Goal: Information Seeking & Learning: Learn about a topic

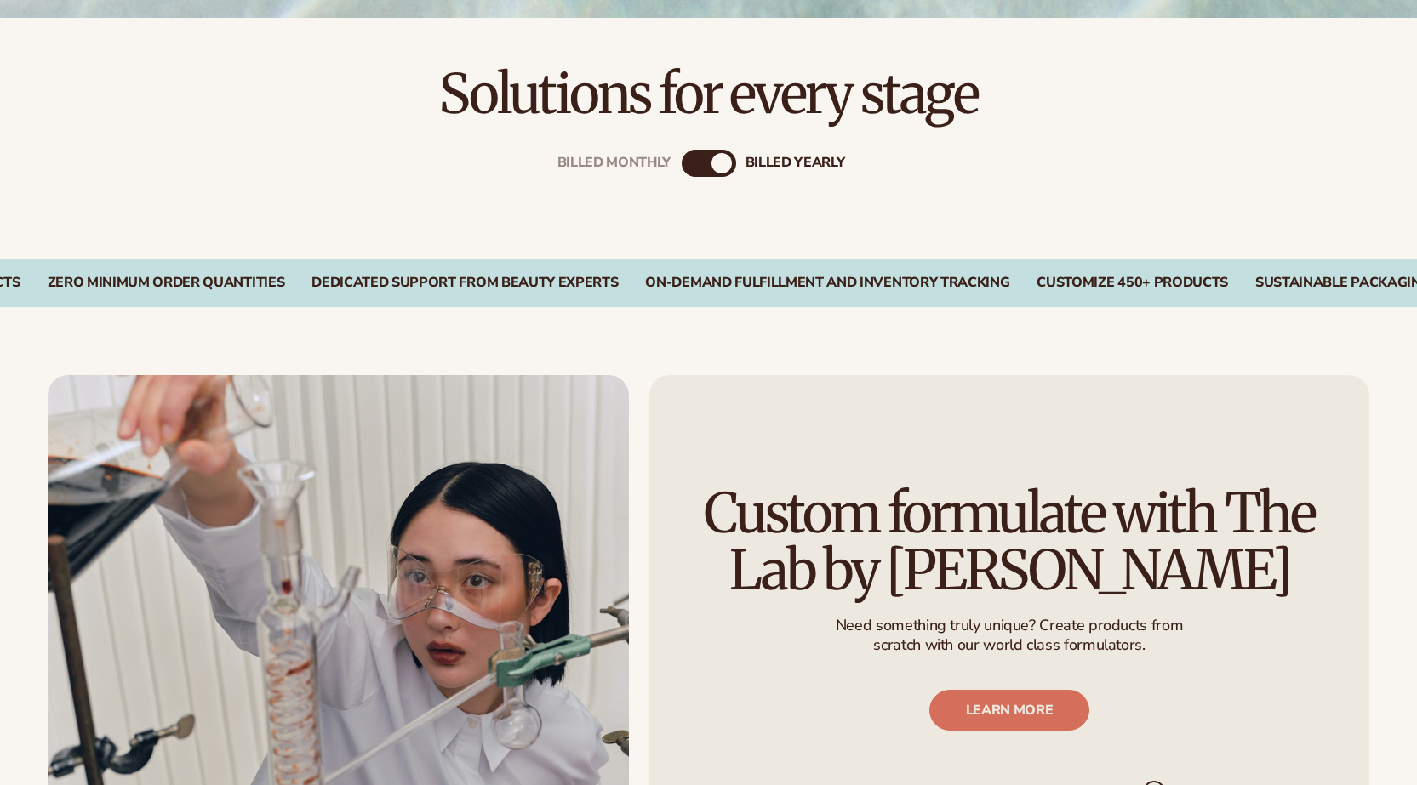
scroll to position [596, 0]
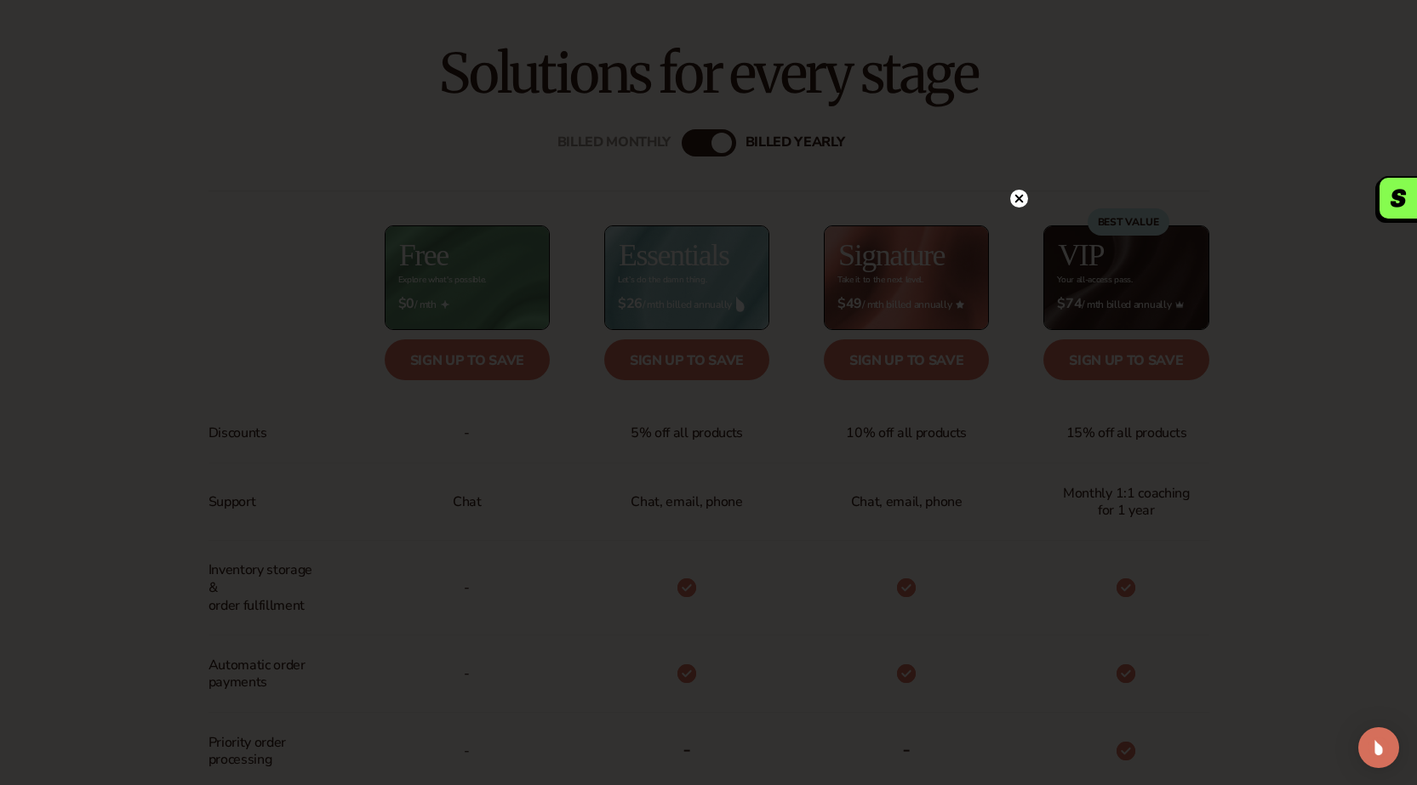
click at [1020, 190] on icon at bounding box center [1019, 199] width 18 height 18
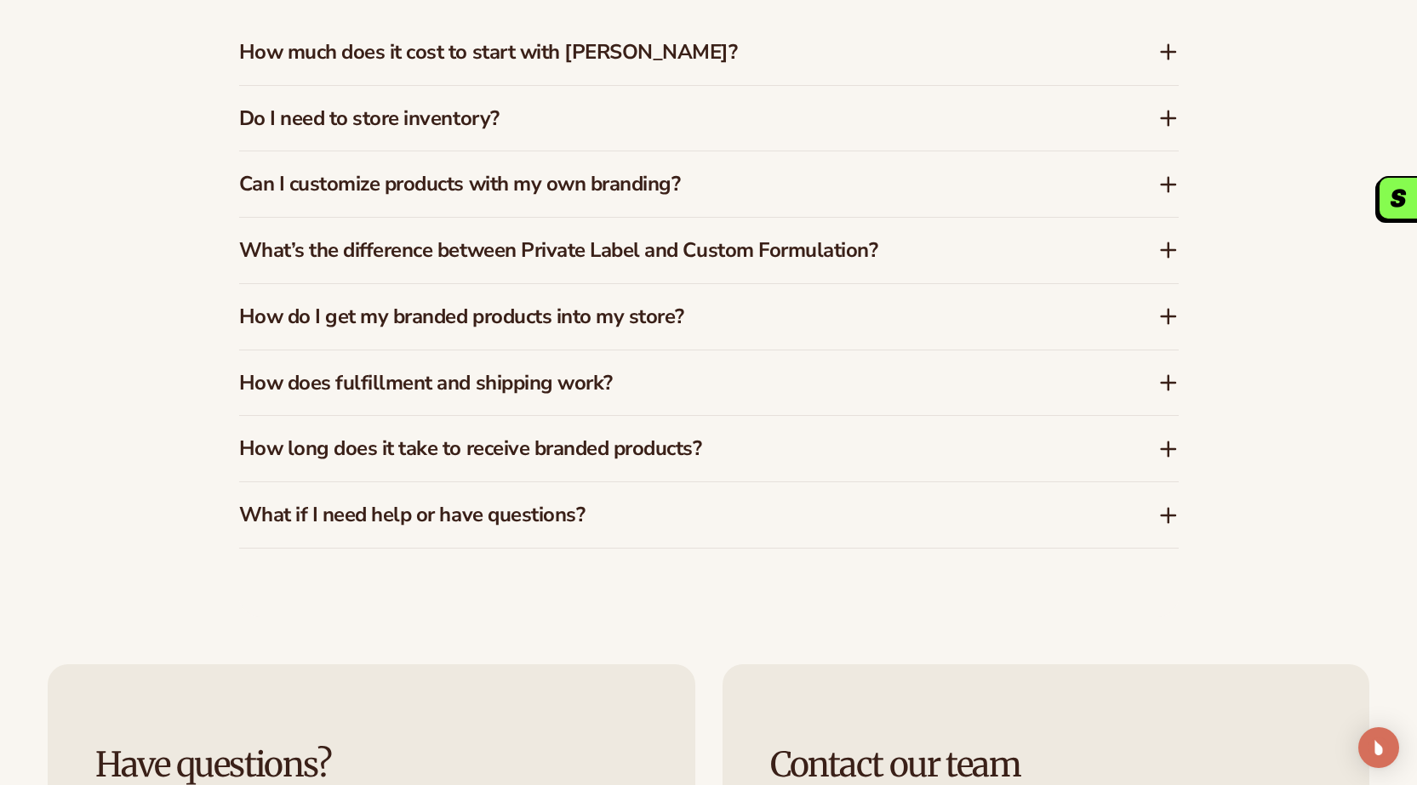
scroll to position [2723, 0]
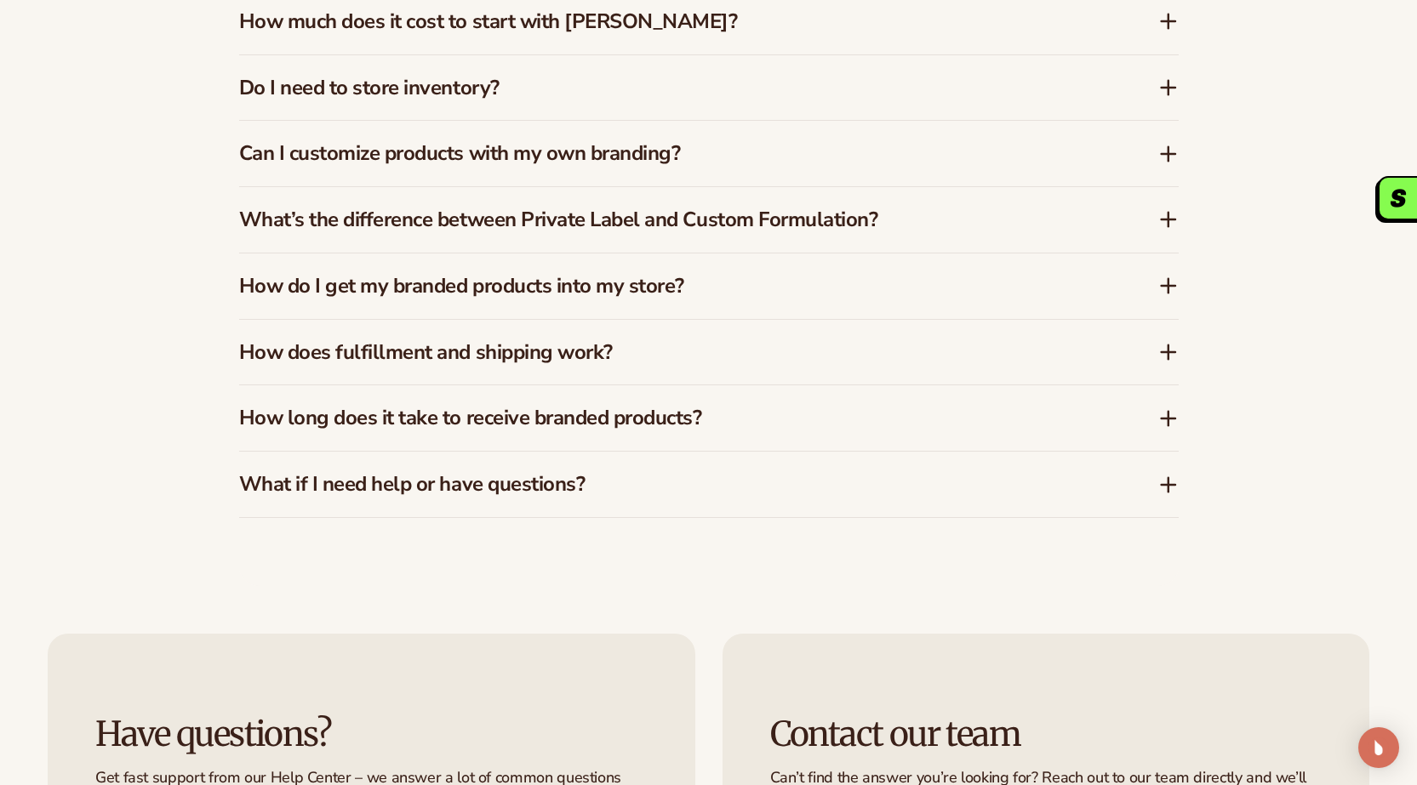
click at [0, 282] on div "FAQs How much does it cost to start with [PERSON_NAME]? [PERSON_NAME] offers a …" at bounding box center [708, 212] width 1417 height 750
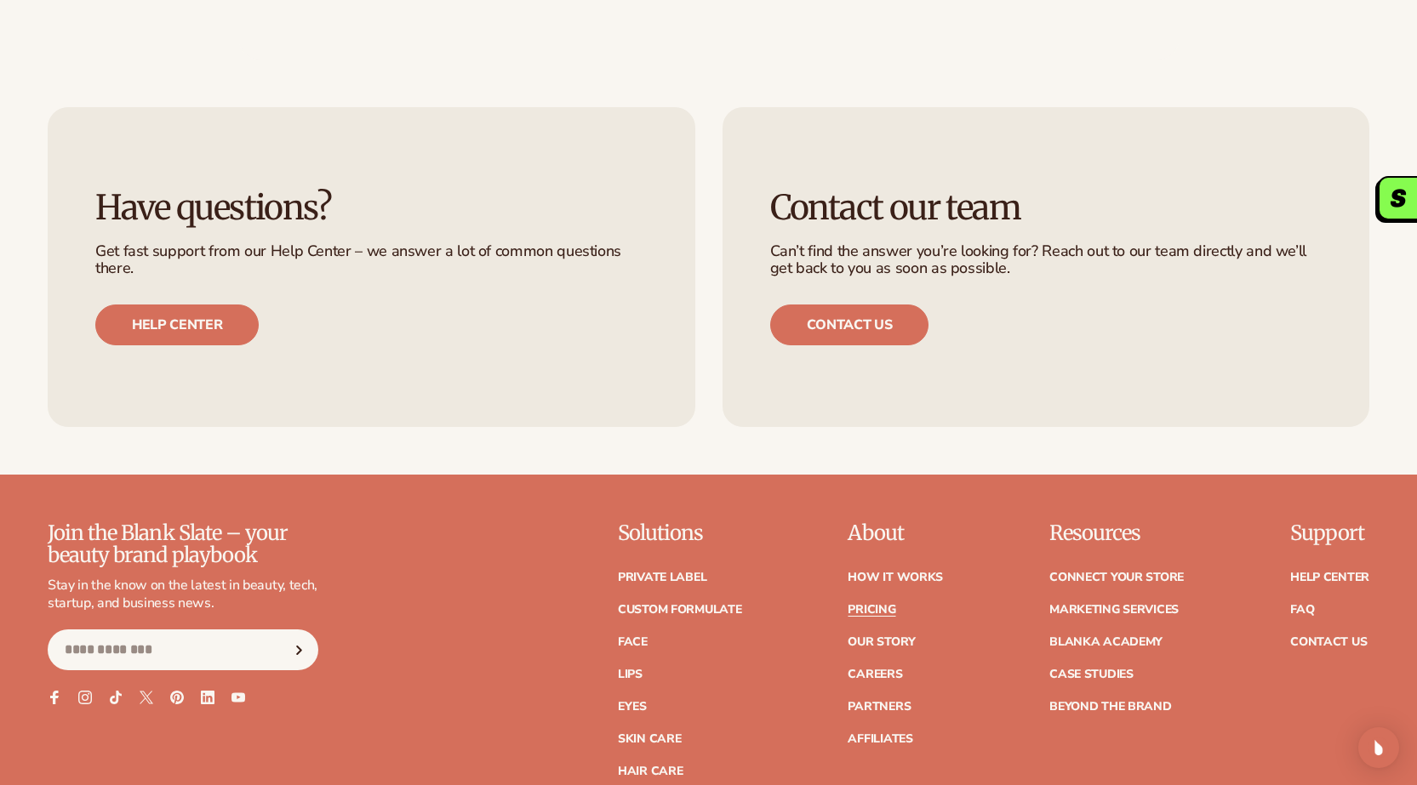
scroll to position [3404, 0]
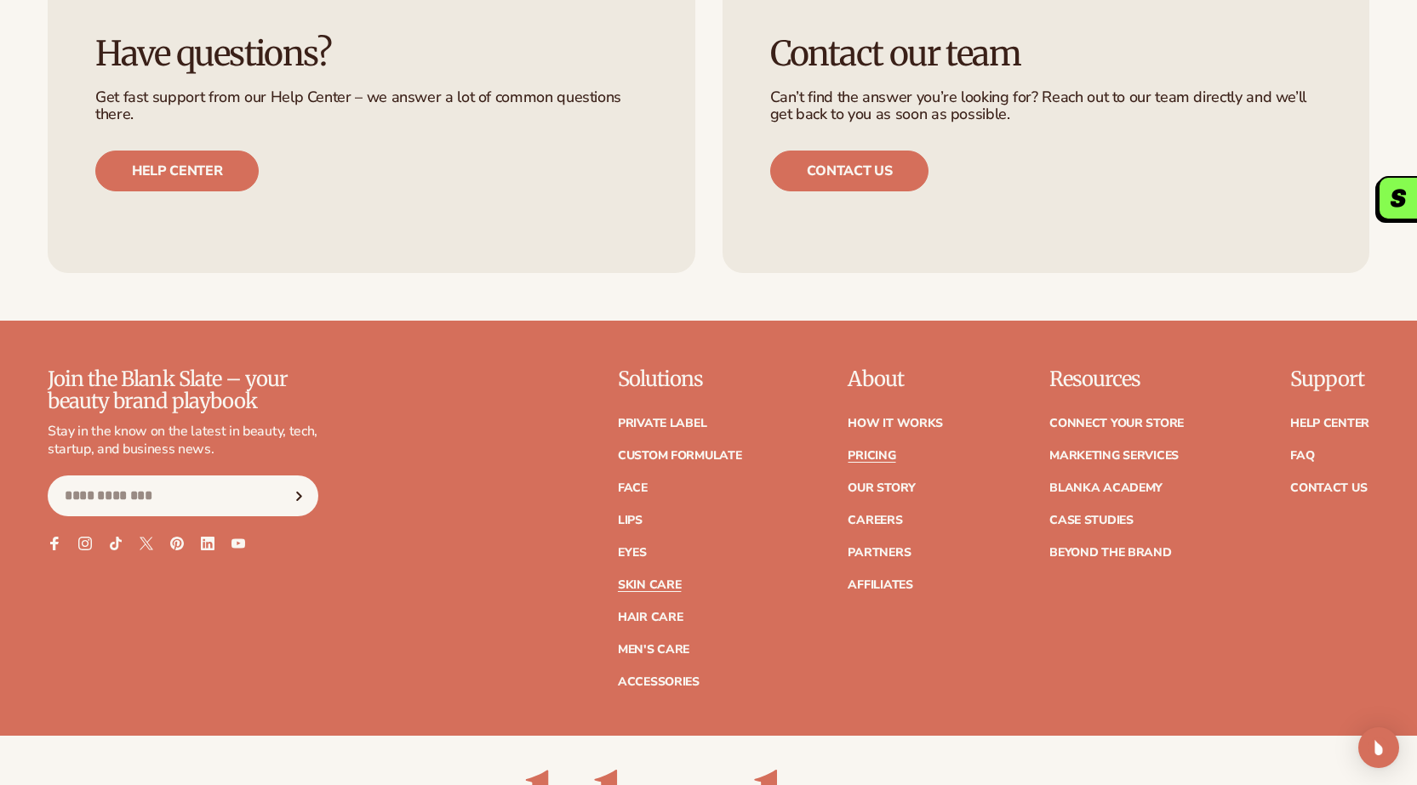
click at [630, 584] on link "Skin Care" at bounding box center [649, 585] width 63 height 12
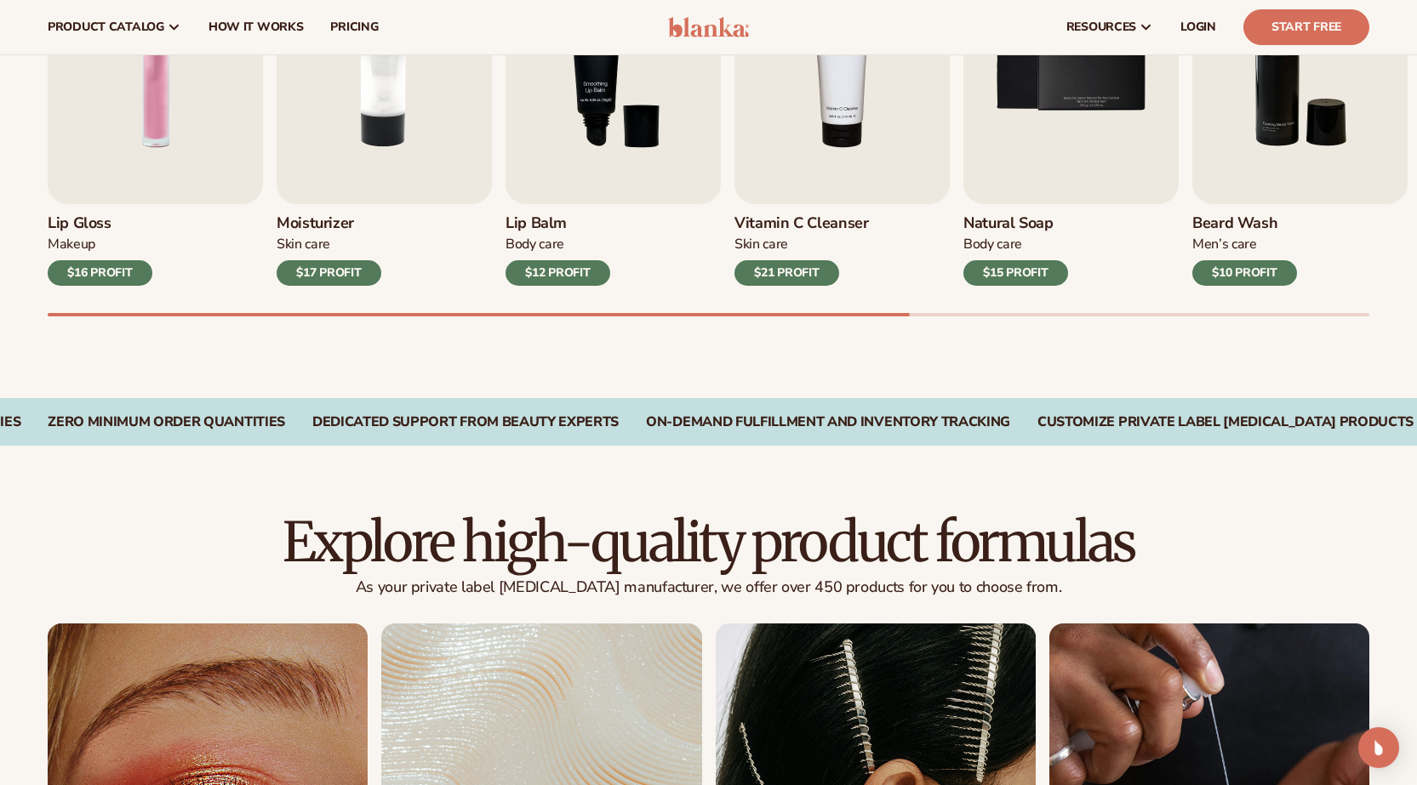
scroll to position [681, 0]
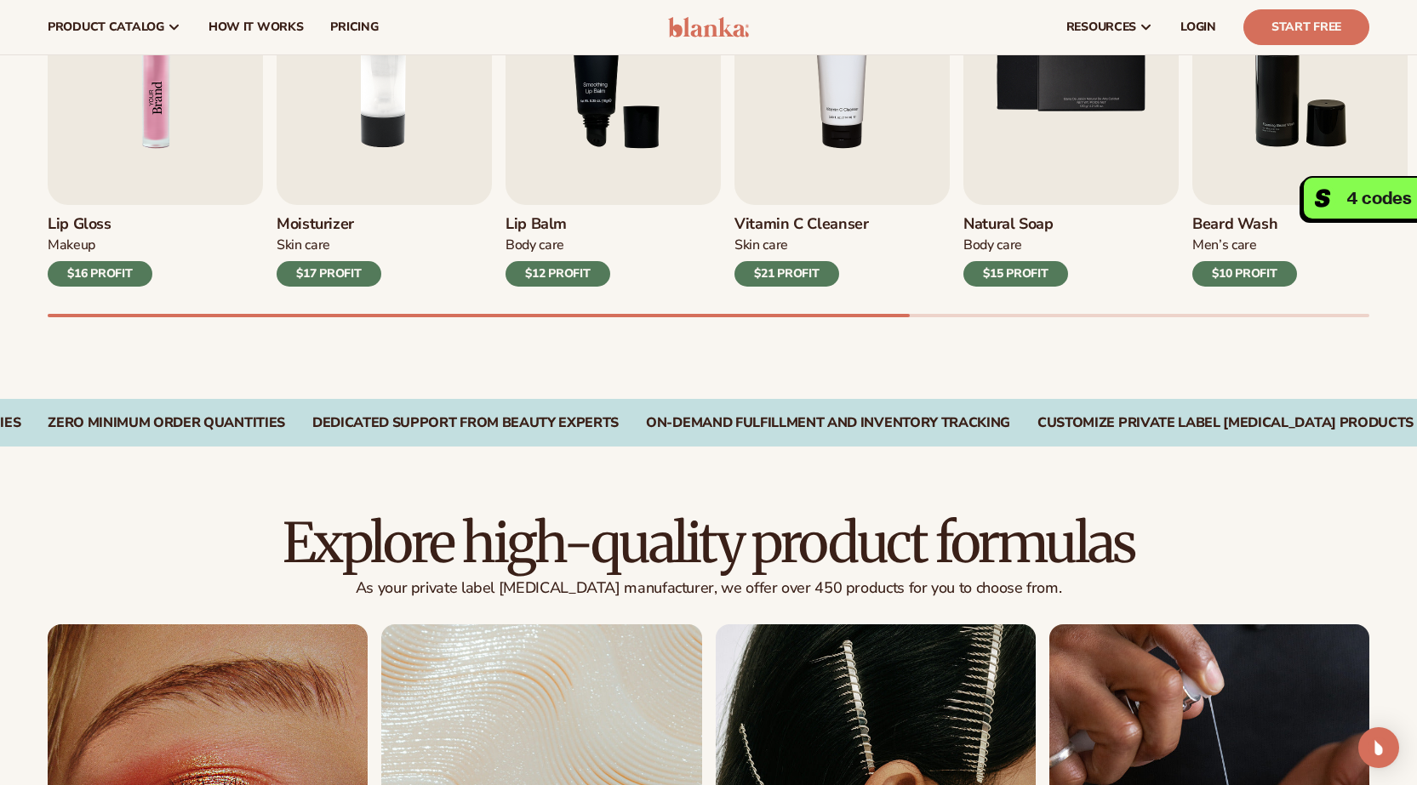
click at [156, 128] on img "1 / 9" at bounding box center [155, 67] width 215 height 275
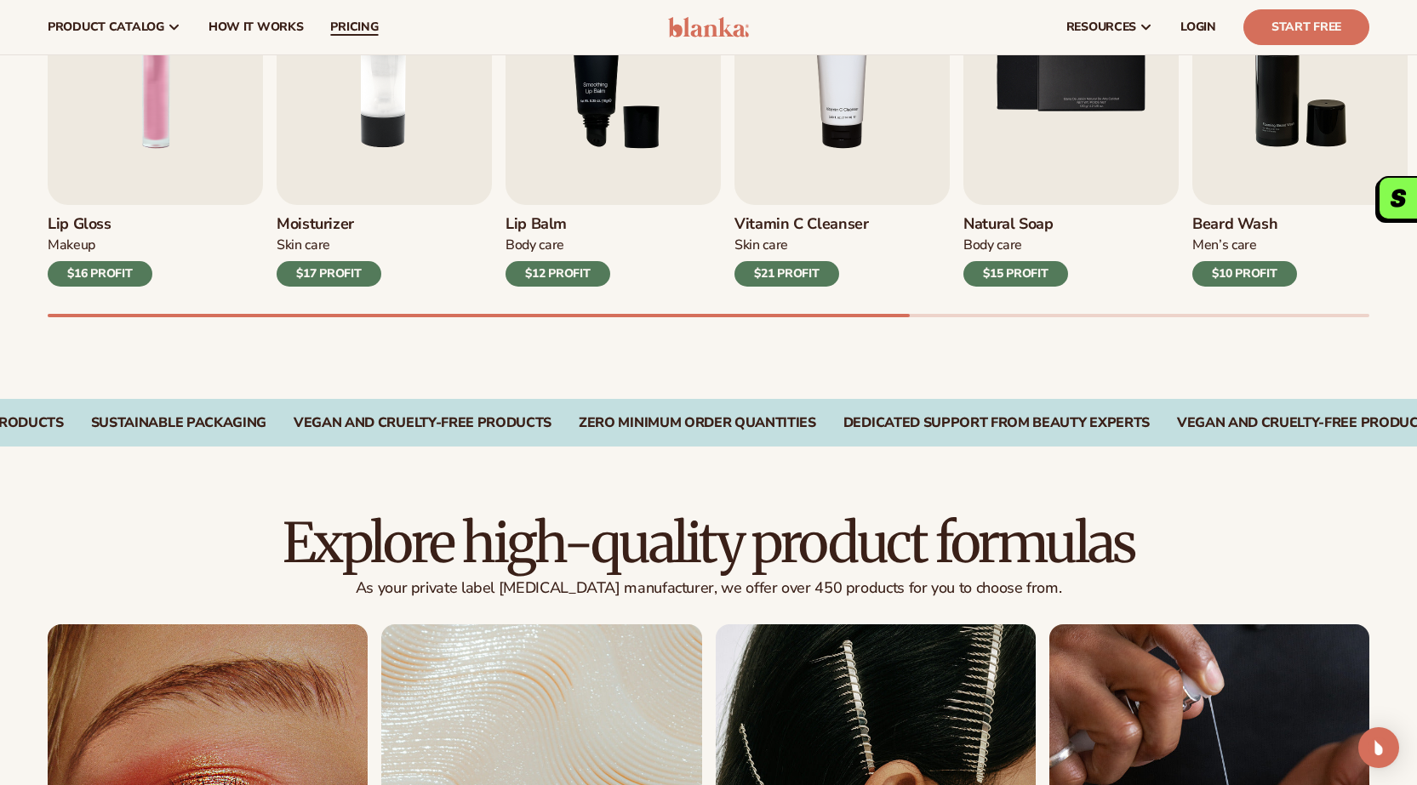
click at [330, 25] on span "pricing" at bounding box center [354, 27] width 48 height 14
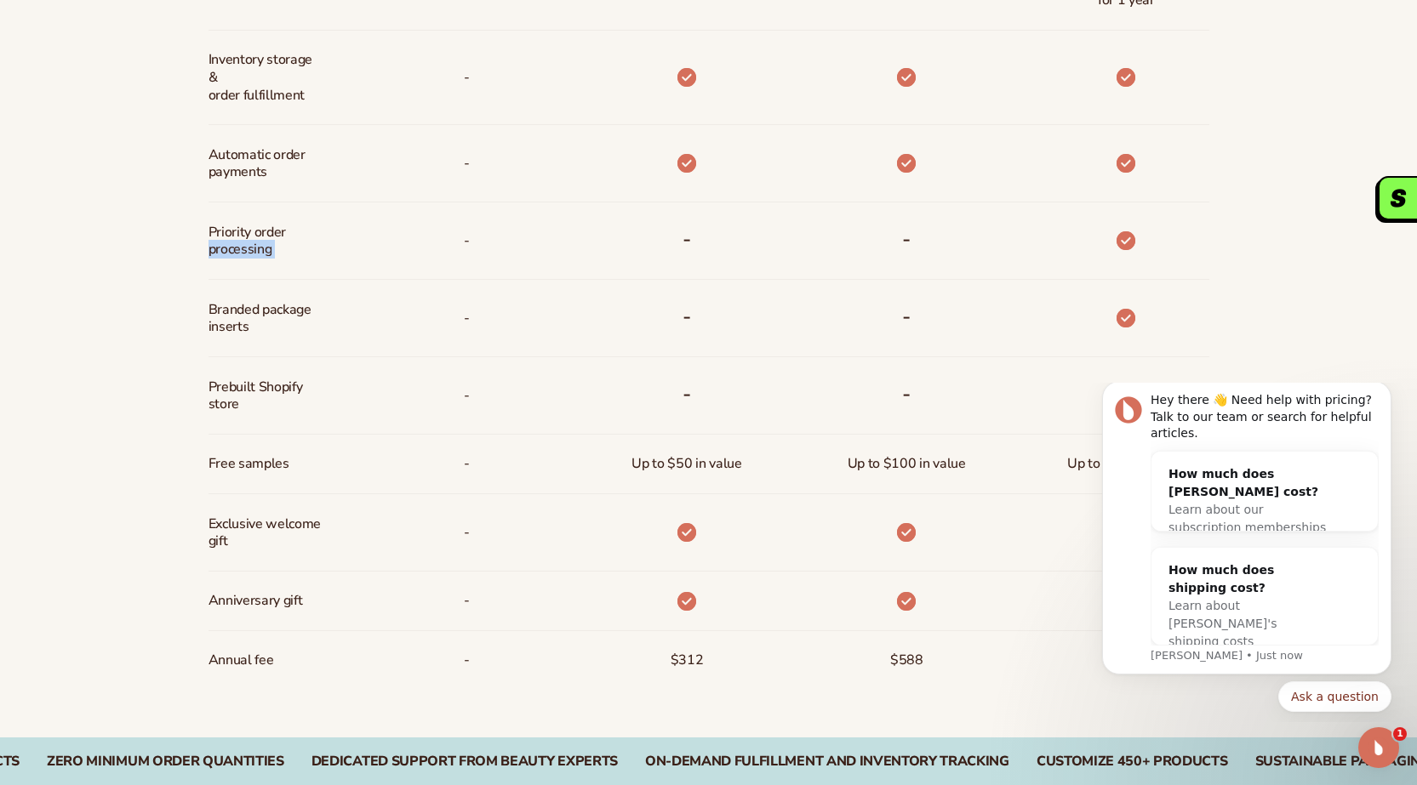
drag, startPoint x: 12, startPoint y: 279, endPoint x: 734, endPoint y: 337, distance: 724.7
click at [47, 282] on div "Billed Monthly billed Yearly Billed Monthly billed Yearly Discounts Support Inv…" at bounding box center [708, 165] width 1417 height 1146
click at [260, 625] on div "Anniversary gift" at bounding box center [259, 601] width 103 height 59
click at [73, 461] on div "Billed Monthly billed Yearly Billed Monthly billed Yearly Discounts Support Inv…" at bounding box center [708, 165] width 1417 height 1146
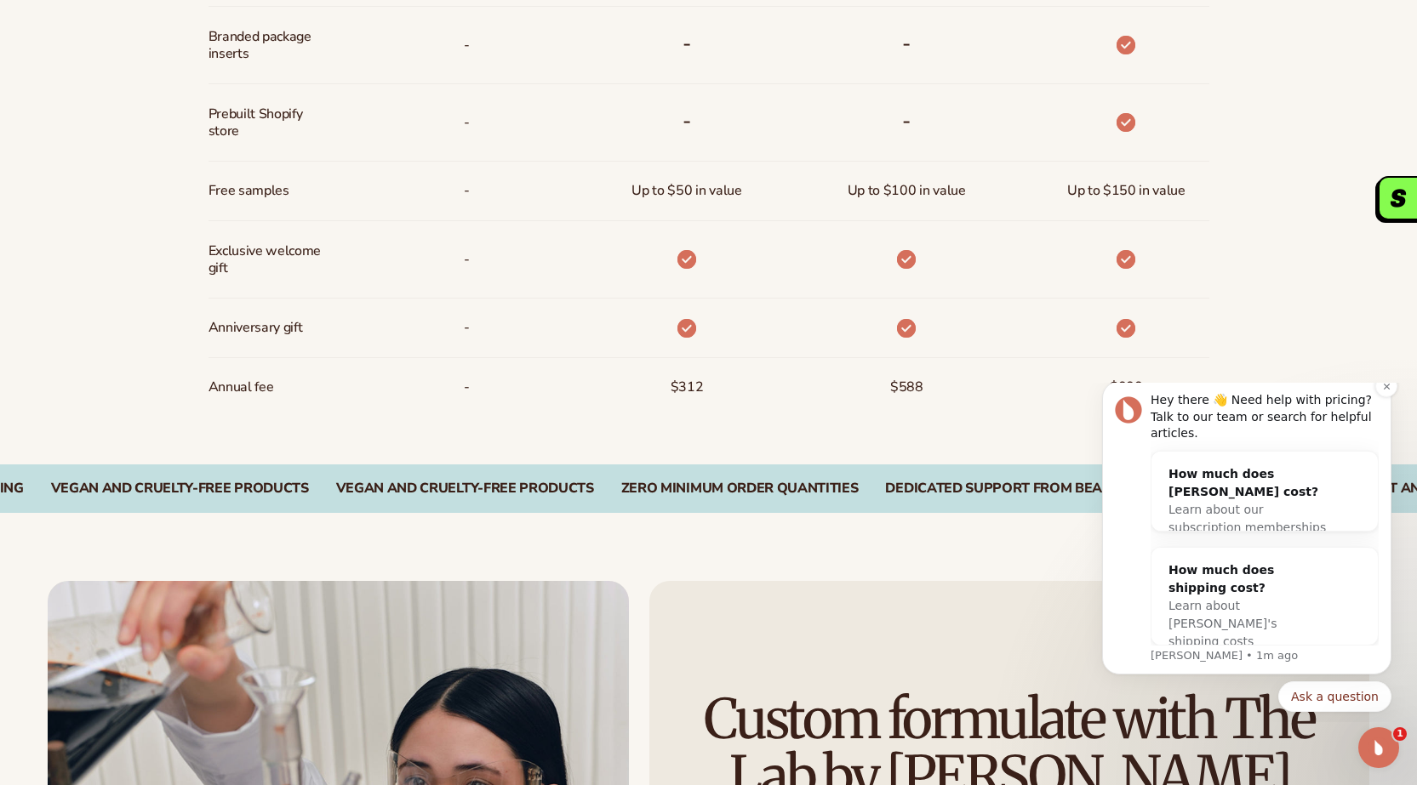
scroll to position [1446, 0]
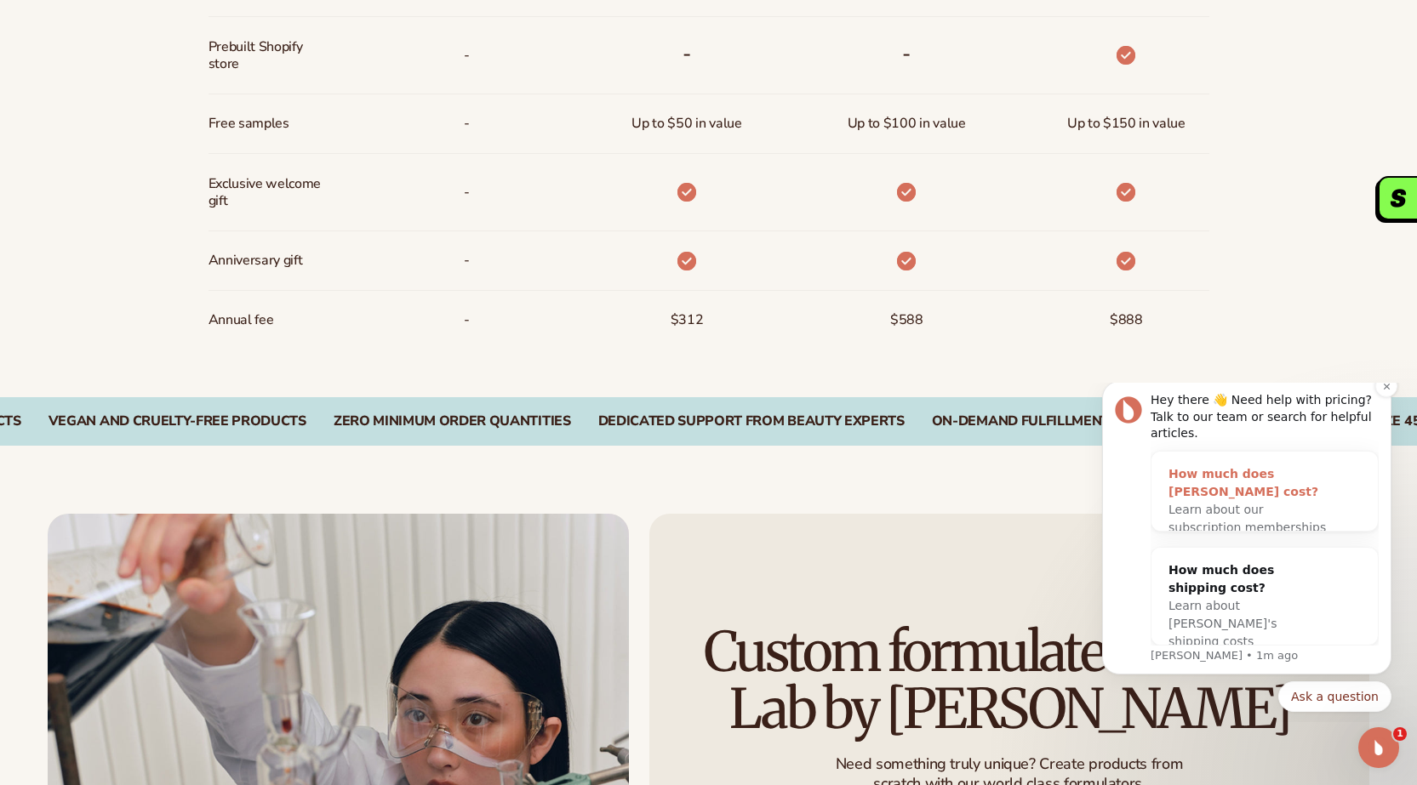
click at [1211, 503] on span "Learn about our subscription memberships" at bounding box center [1246, 518] width 157 height 31
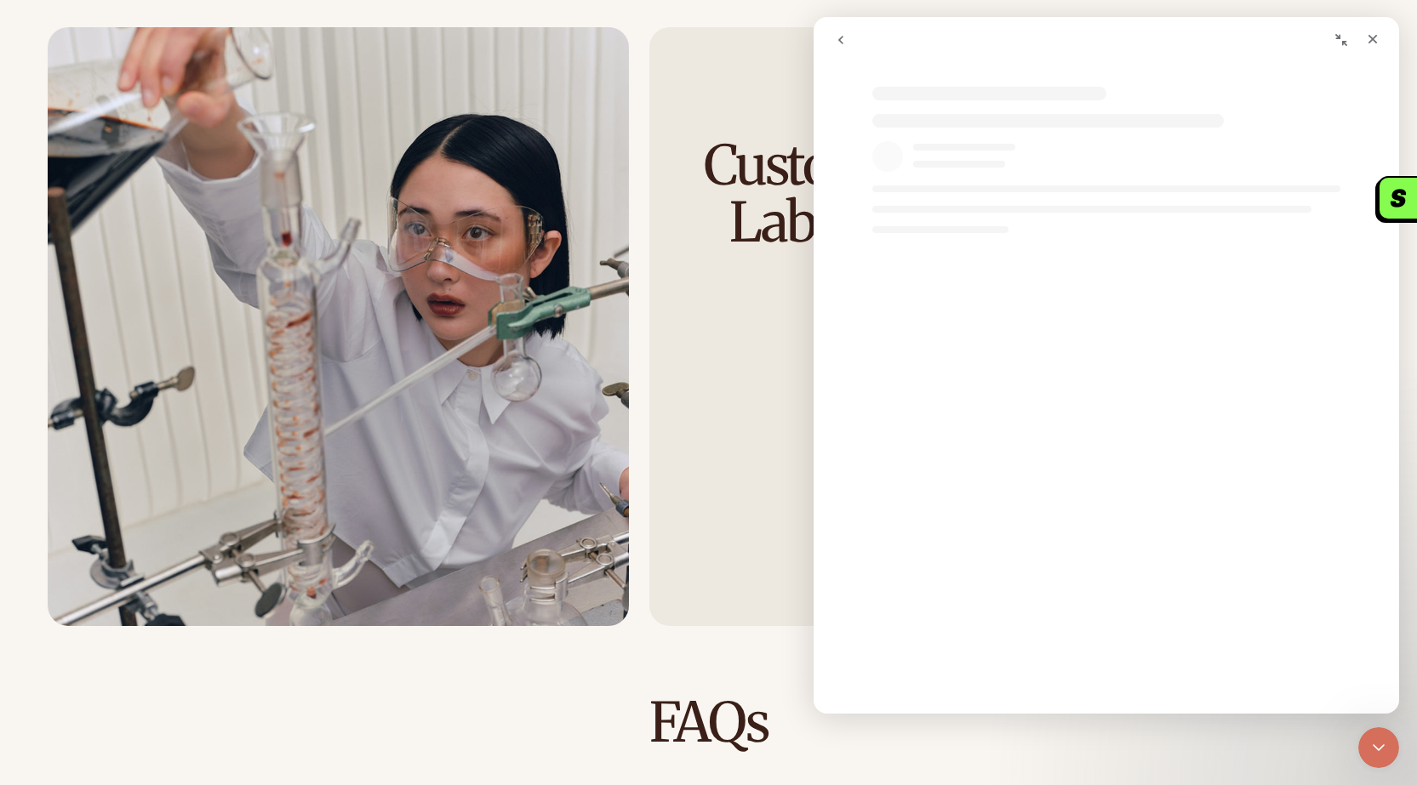
scroll to position [2042, 0]
